Goal: Task Accomplishment & Management: Manage account settings

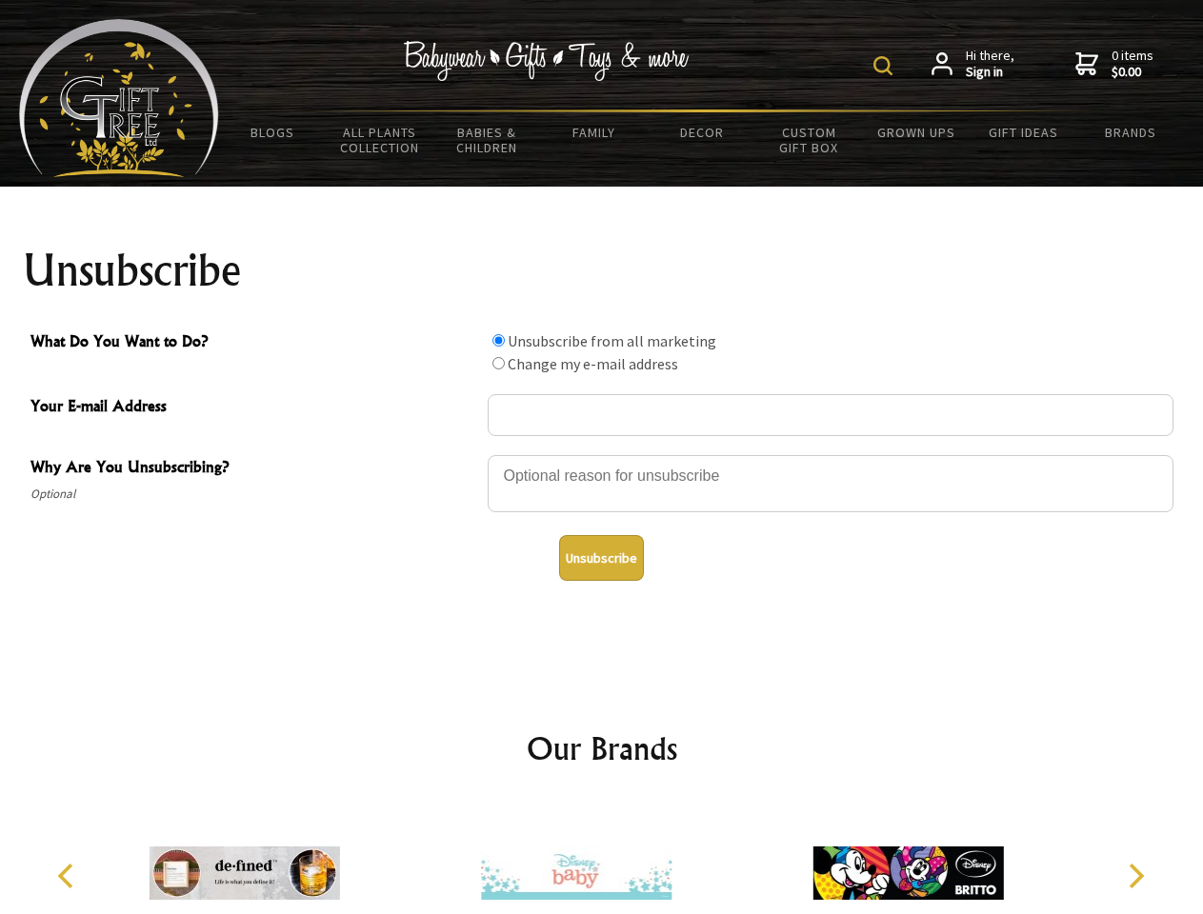
click at [886, 66] on img at bounding box center [882, 65] width 19 height 19
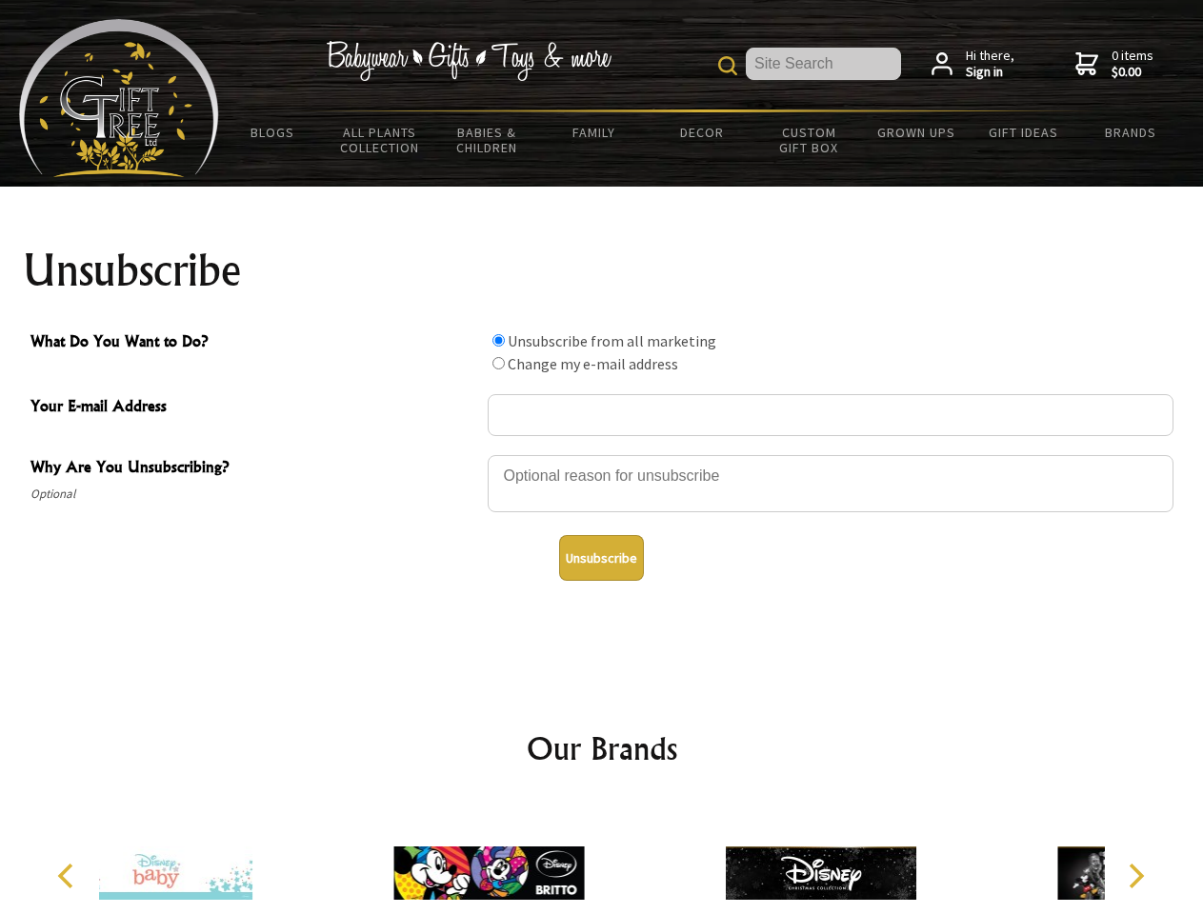
click at [602, 454] on div at bounding box center [831, 486] width 686 height 67
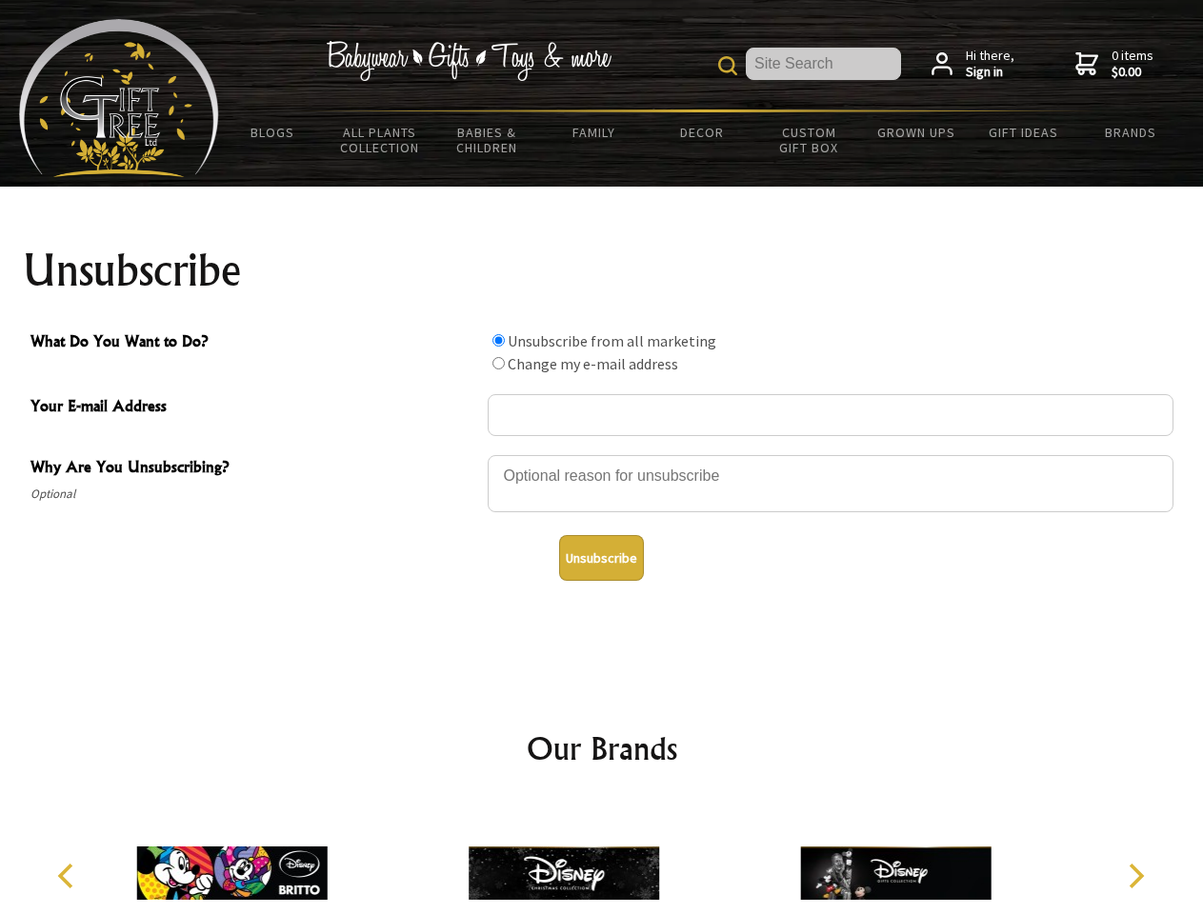
click at [498, 340] on input "What Do You Want to Do?" at bounding box center [498, 340] width 12 height 12
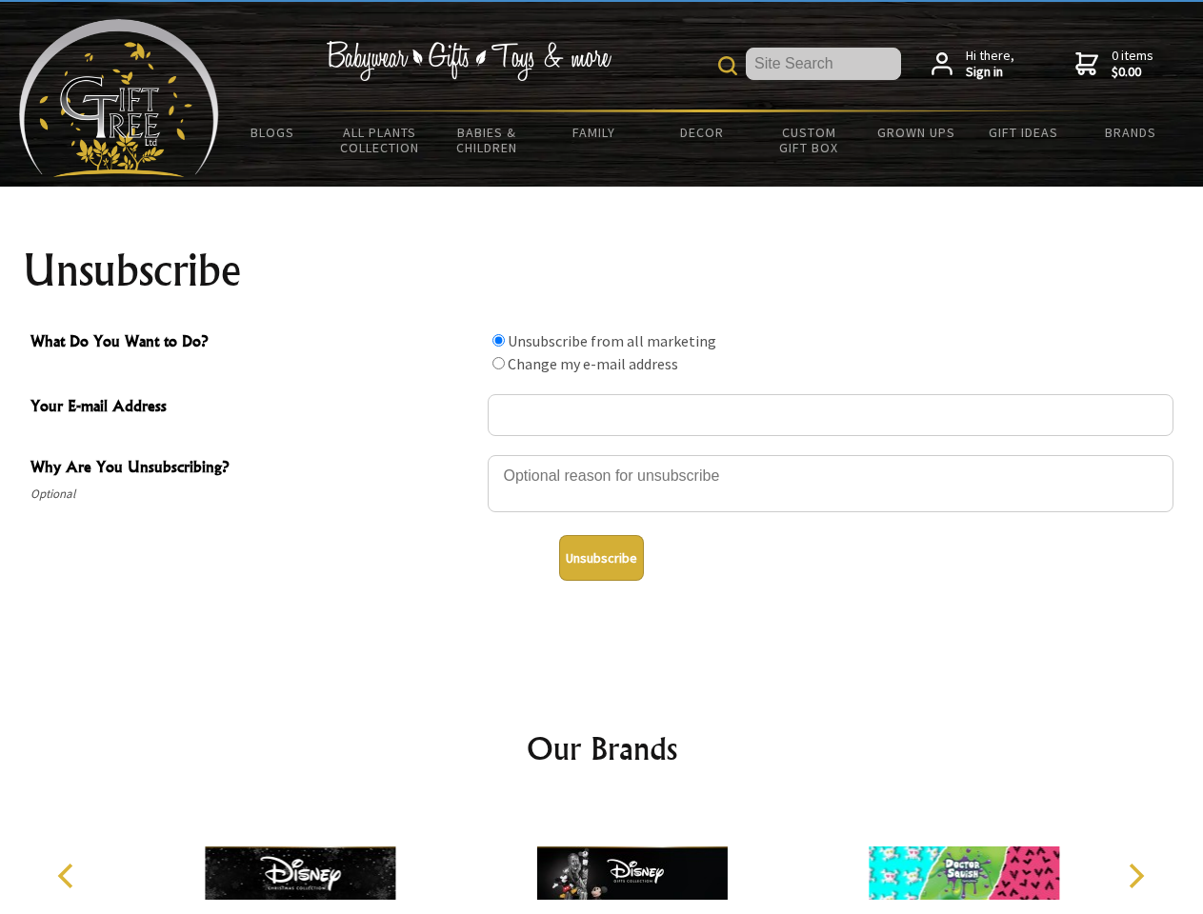
click at [498, 363] on input "What Do You Want to Do?" at bounding box center [498, 363] width 12 height 12
radio input "true"
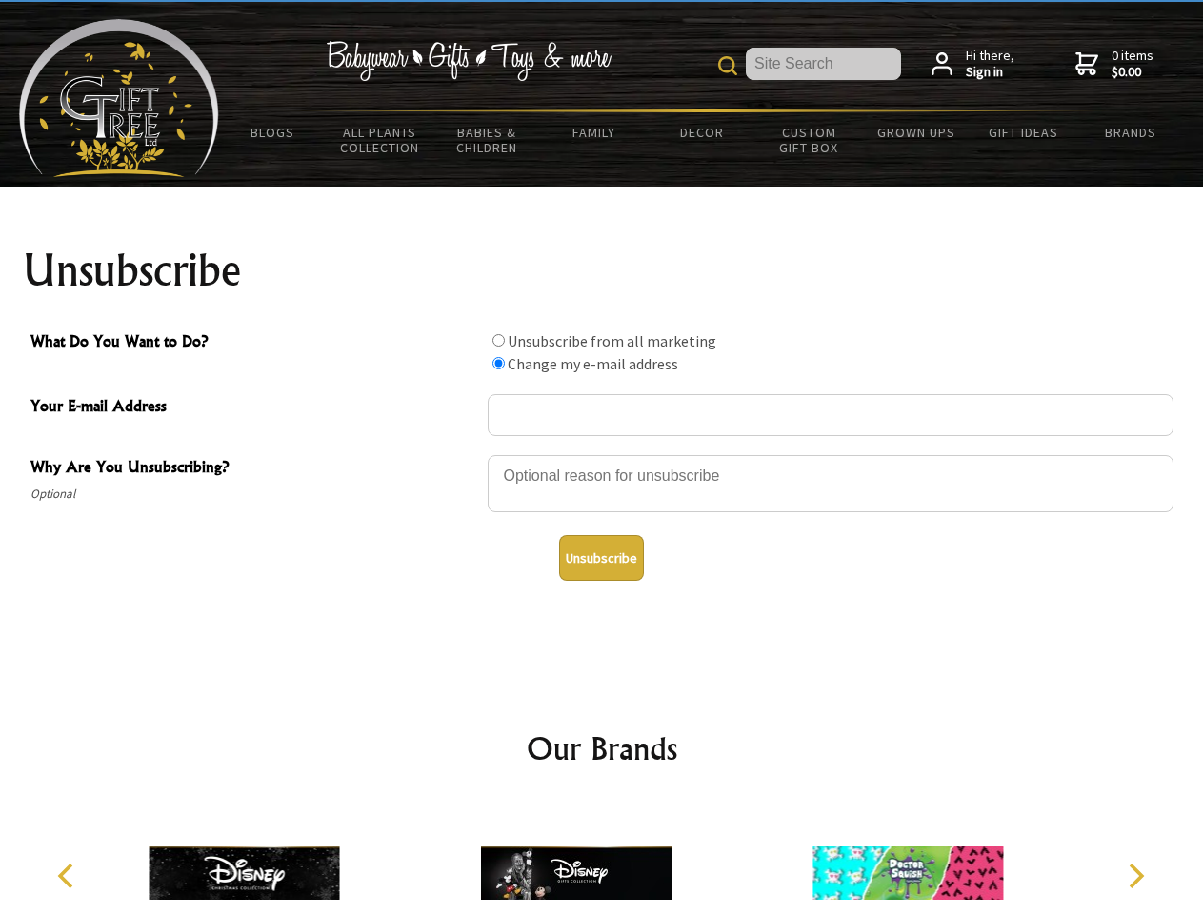
click at [601, 558] on button "Unsubscribe" at bounding box center [601, 558] width 85 height 46
click at [602, 858] on img at bounding box center [576, 873] width 191 height 143
click at [69, 876] on icon "Previous" at bounding box center [67, 876] width 25 height 25
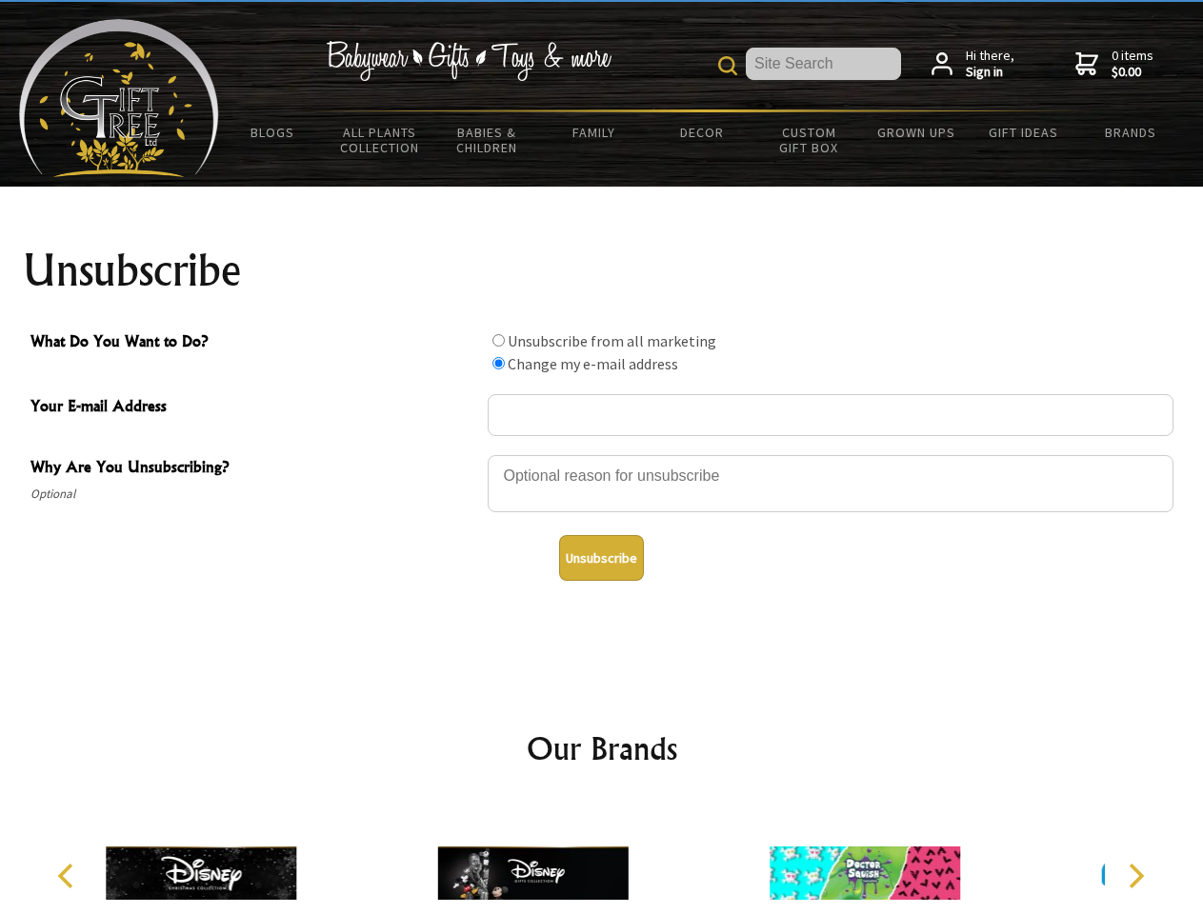
click at [1135, 876] on icon "Next" at bounding box center [1134, 876] width 25 height 25
